Goal: Obtain resource: Download file/media

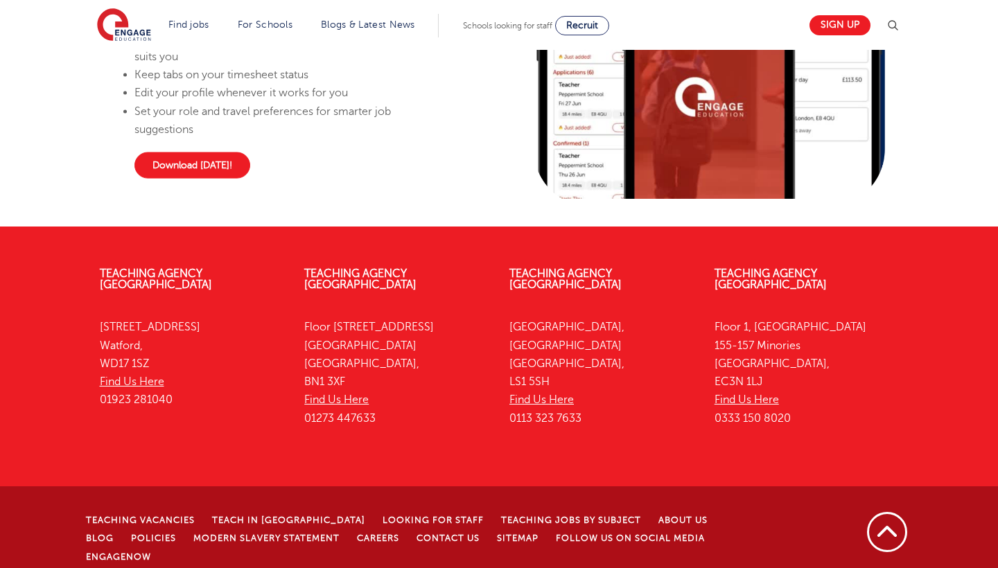
scroll to position [1043, 0]
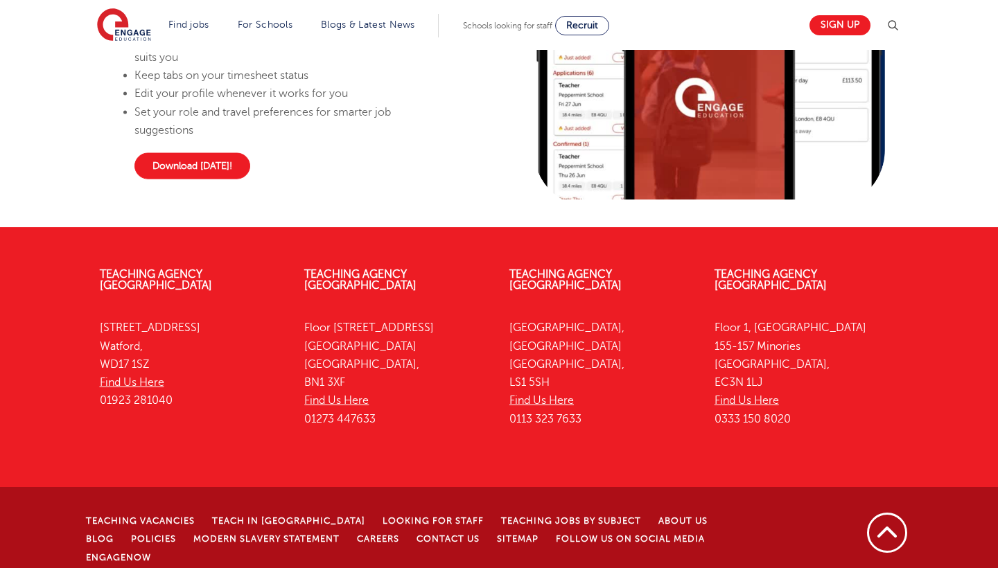
click at [164, 173] on link "Download [DATE]!" at bounding box center [192, 166] width 116 height 26
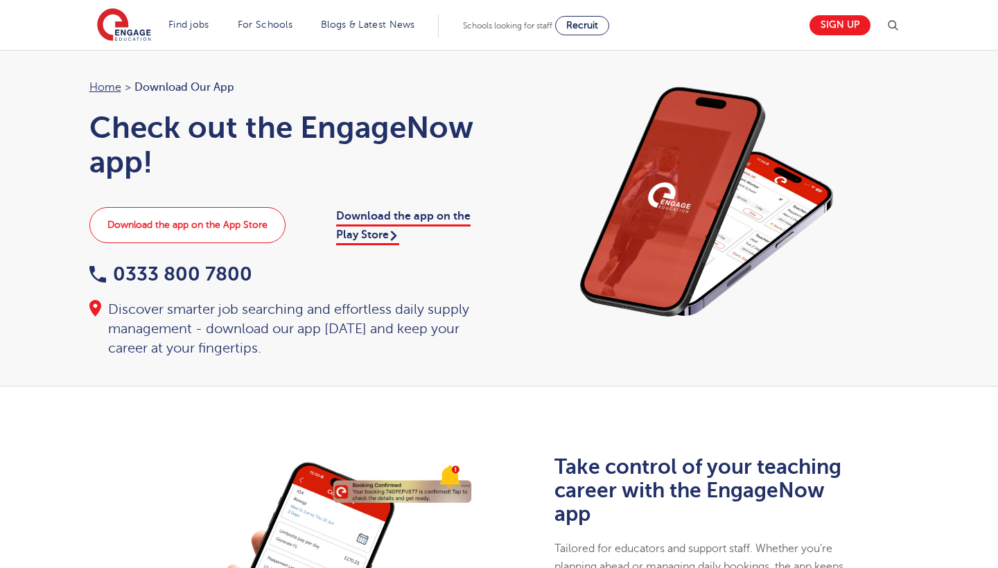
click at [242, 221] on link "Download the app on the App Store" at bounding box center [187, 225] width 196 height 36
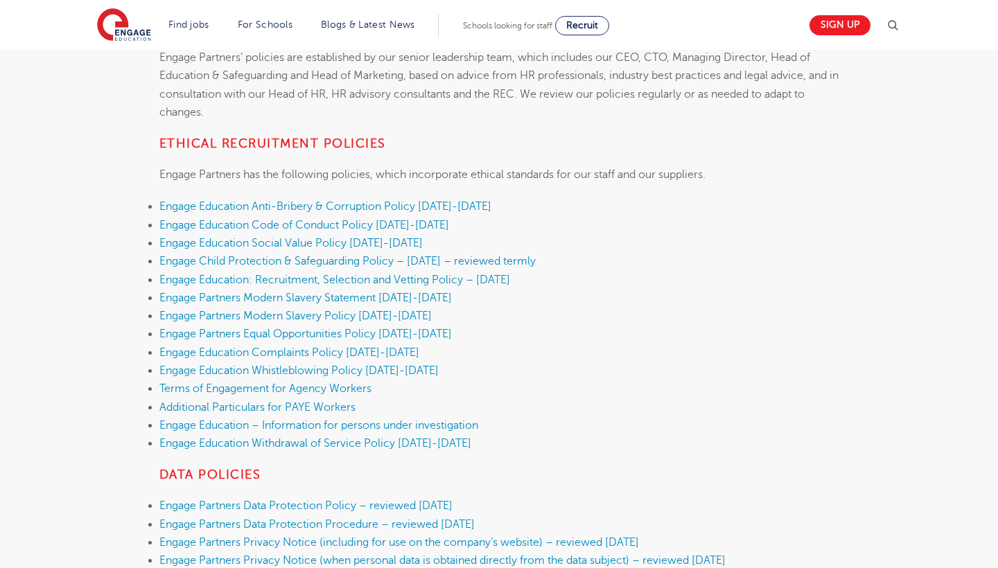
scroll to position [313, 0]
click at [855, 30] on link "Sign up" at bounding box center [840, 25] width 61 height 20
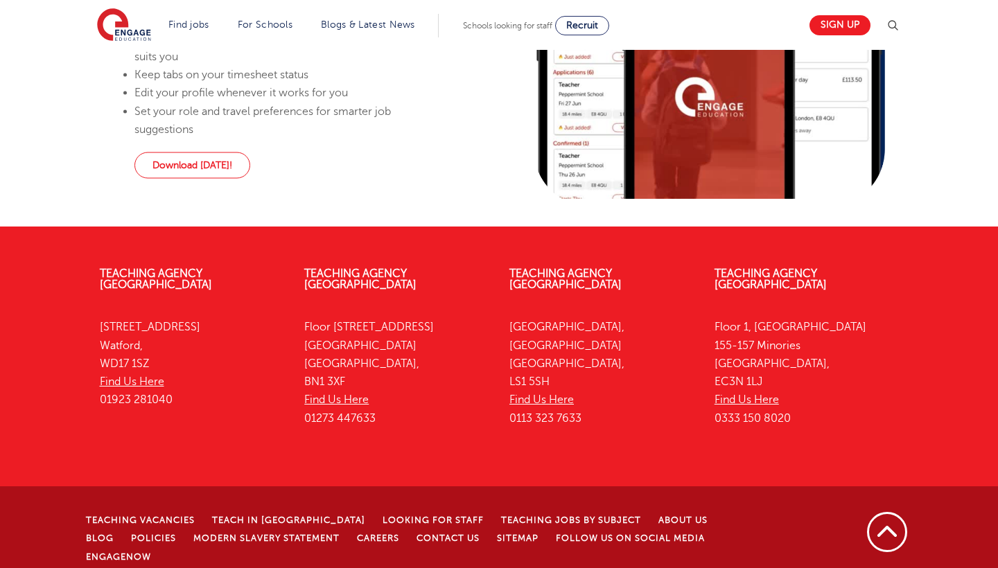
scroll to position [804, 0]
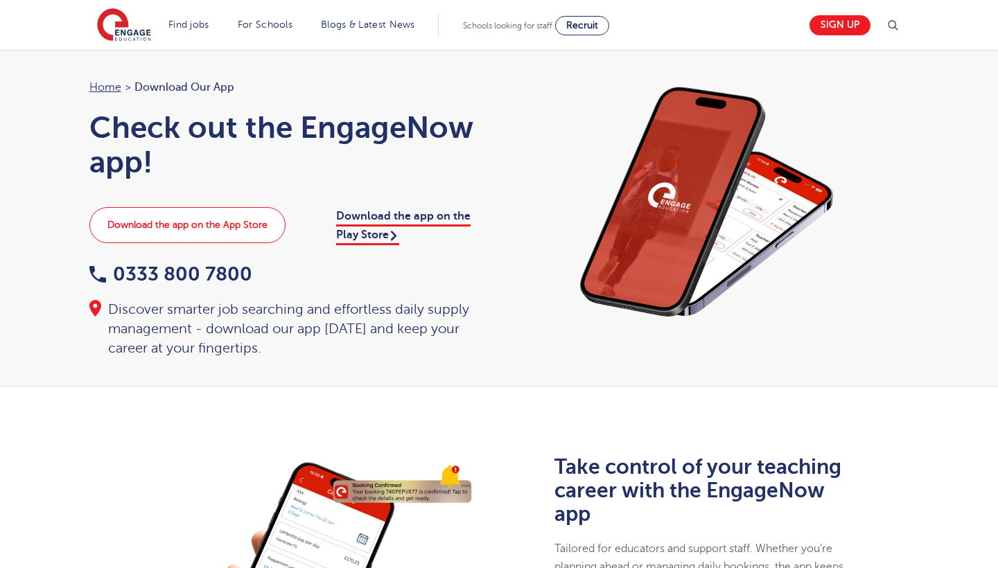
click at [214, 229] on link "Download the app on the App Store" at bounding box center [187, 225] width 196 height 36
